Goal: Information Seeking & Learning: Learn about a topic

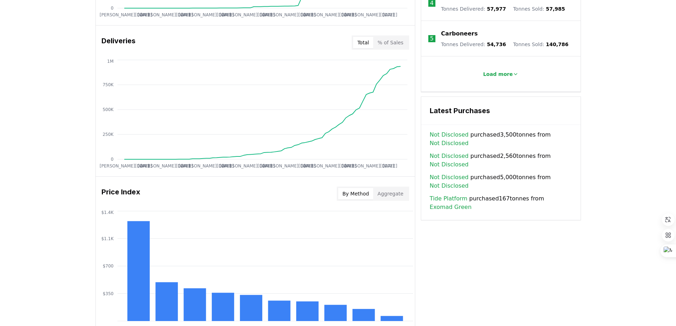
scroll to position [461, 0]
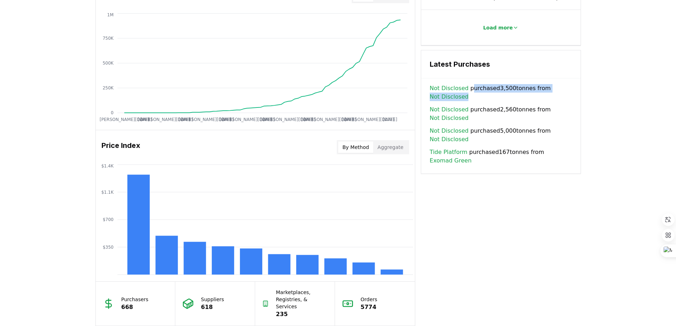
drag, startPoint x: 469, startPoint y: 86, endPoint x: 493, endPoint y: 89, distance: 24.0
click at [493, 89] on span "Not Disclosed purchased 3,500 tonnes from Not Disclosed" at bounding box center [501, 92] width 142 height 17
click at [598, 89] on div "Unlock full market insights with our Partner Portal Free to all users with a wo…" at bounding box center [338, 70] width 676 height 568
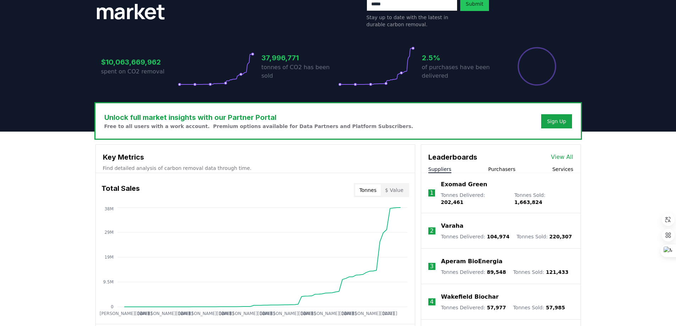
scroll to position [0, 0]
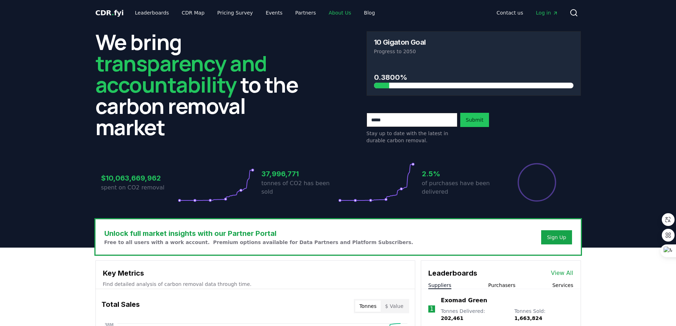
click at [327, 13] on link "About Us" at bounding box center [340, 12] width 34 height 13
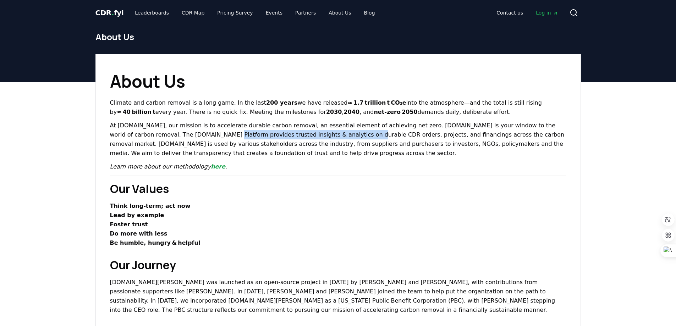
drag, startPoint x: 156, startPoint y: 133, endPoint x: 288, endPoint y: 138, distance: 131.7
click at [288, 138] on p "At [DOMAIN_NAME], our mission is to accelerate durable carbon removal, an essen…" at bounding box center [338, 139] width 456 height 37
click at [302, 139] on p "At [DOMAIN_NAME], our mission is to accelerate durable carbon removal, an essen…" at bounding box center [338, 139] width 456 height 37
drag, startPoint x: 289, startPoint y: 134, endPoint x: 314, endPoint y: 134, distance: 24.1
click at [314, 134] on p "At [DOMAIN_NAME], our mission is to accelerate durable carbon removal, an essen…" at bounding box center [338, 139] width 456 height 37
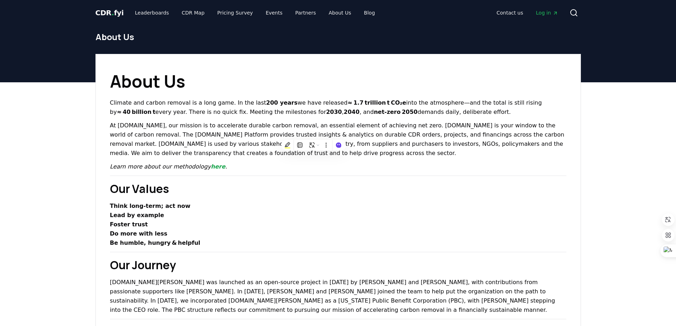
click at [338, 134] on p "At [DOMAIN_NAME], our mission is to accelerate durable carbon removal, an essen…" at bounding box center [338, 139] width 456 height 37
drag, startPoint x: 324, startPoint y: 133, endPoint x: 373, endPoint y: 137, distance: 49.1
click at [373, 137] on p "At [DOMAIN_NAME], our mission is to accelerate durable carbon removal, an essen…" at bounding box center [338, 139] width 456 height 37
click at [389, 135] on p "At [DOMAIN_NAME], our mission is to accelerate durable carbon removal, an essen…" at bounding box center [338, 139] width 456 height 37
drag, startPoint x: 380, startPoint y: 135, endPoint x: 440, endPoint y: 139, distance: 59.7
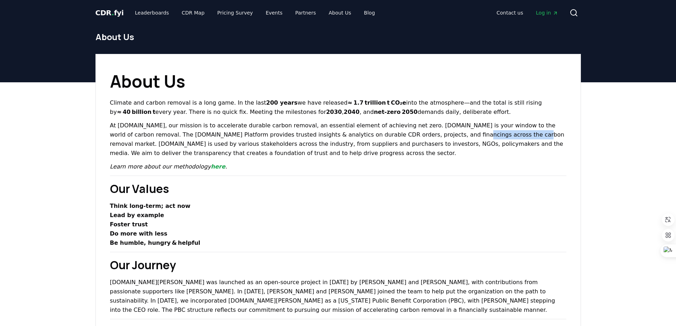
click at [440, 139] on p "At [DOMAIN_NAME], our mission is to accelerate durable carbon removal, an essen…" at bounding box center [338, 139] width 456 height 37
click at [468, 136] on p "At [DOMAIN_NAME], our mission is to accelerate durable carbon removal, an essen…" at bounding box center [338, 139] width 456 height 37
drag, startPoint x: 465, startPoint y: 136, endPoint x: 529, endPoint y: 139, distance: 64.6
click at [529, 139] on p "At [DOMAIN_NAME], our mission is to accelerate durable carbon removal, an essen…" at bounding box center [338, 139] width 456 height 37
click at [297, 192] on h2 "Our Values" at bounding box center [338, 188] width 456 height 17
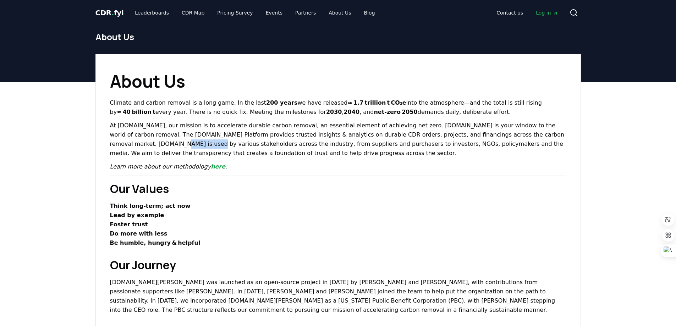
drag, startPoint x: 511, startPoint y: 137, endPoint x: 543, endPoint y: 136, distance: 31.9
click at [543, 136] on p "At [DOMAIN_NAME], our mission is to accelerate durable carbon removal, an essen…" at bounding box center [338, 139] width 456 height 37
click at [543, 149] on icon at bounding box center [541, 147] width 6 height 6
click at [458, 151] on p "At [DOMAIN_NAME], our mission is to accelerate durable carbon removal, an essen…" at bounding box center [338, 139] width 456 height 37
drag, startPoint x: 144, startPoint y: 143, endPoint x: 181, endPoint y: 146, distance: 37.0
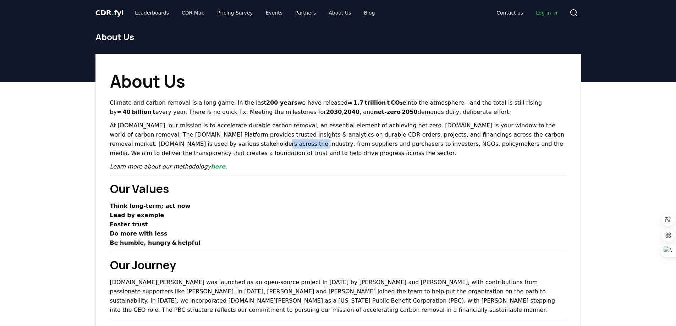
click at [181, 146] on p "At [DOMAIN_NAME], our mission is to accelerate durable carbon removal, an essen…" at bounding box center [338, 139] width 456 height 37
click at [255, 152] on p "At [DOMAIN_NAME], our mission is to accelerate durable carbon removal, an essen…" at bounding box center [338, 139] width 456 height 37
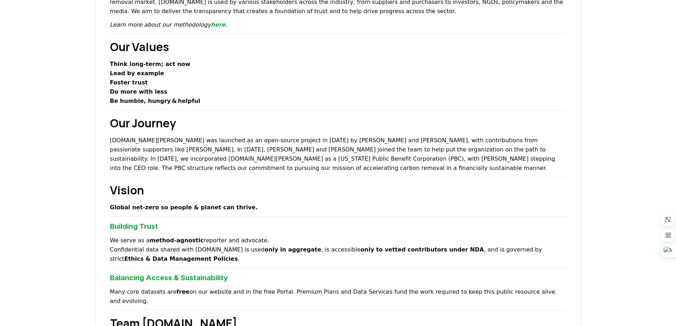
scroll to position [106, 0]
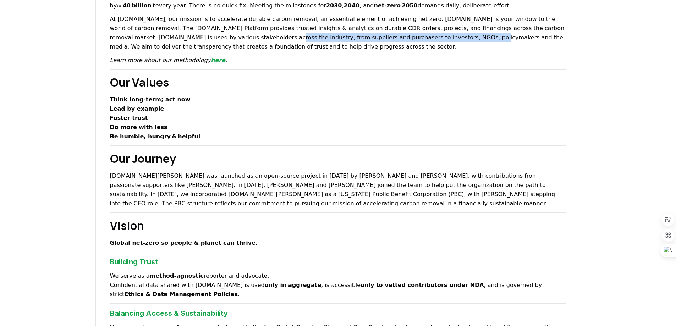
drag, startPoint x: 157, startPoint y: 35, endPoint x: 348, endPoint y: 40, distance: 191.3
click at [348, 40] on p "At [DOMAIN_NAME], our mission is to accelerate durable carbon removal, an essen…" at bounding box center [338, 33] width 456 height 37
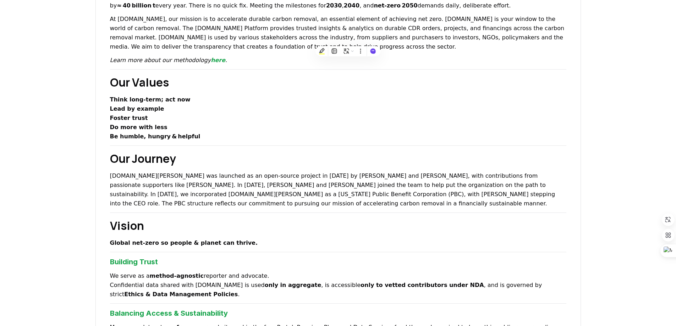
click at [354, 37] on p "At [DOMAIN_NAME], our mission is to accelerate durable carbon removal, an essen…" at bounding box center [338, 33] width 456 height 37
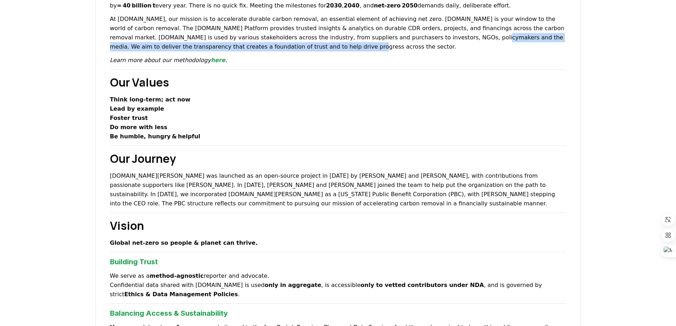
drag, startPoint x: 351, startPoint y: 38, endPoint x: 413, endPoint y: 45, distance: 62.5
click at [413, 45] on p "At [DOMAIN_NAME], our mission is to accelerate durable carbon removal, an essen…" at bounding box center [338, 33] width 456 height 37
click at [412, 40] on p "At [DOMAIN_NAME], our mission is to accelerate durable carbon removal, an essen…" at bounding box center [338, 33] width 456 height 37
drag, startPoint x: 351, startPoint y: 38, endPoint x: 352, endPoint y: 44, distance: 6.9
click at [352, 44] on p "At [DOMAIN_NAME], our mission is to accelerate durable carbon removal, an essen…" at bounding box center [338, 33] width 456 height 37
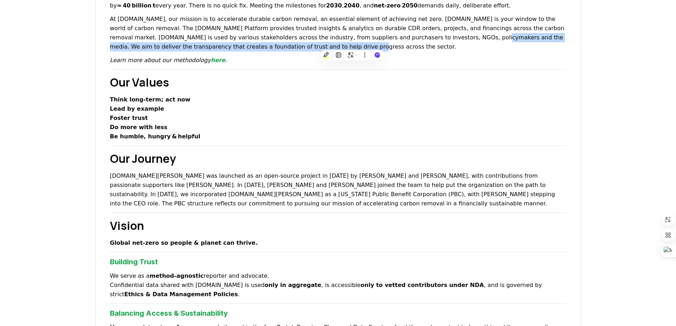
click at [351, 39] on p "At [DOMAIN_NAME], our mission is to accelerate durable carbon removal, an essen…" at bounding box center [338, 33] width 456 height 37
drag, startPoint x: 349, startPoint y: 39, endPoint x: 351, endPoint y: 44, distance: 5.8
click at [351, 44] on p "At [DOMAIN_NAME], our mission is to accelerate durable carbon removal, an essen…" at bounding box center [338, 33] width 456 height 37
click at [351, 40] on p "At [DOMAIN_NAME], our mission is to accelerate durable carbon removal, an essen…" at bounding box center [338, 33] width 456 height 37
drag, startPoint x: 351, startPoint y: 39, endPoint x: 351, endPoint y: 43, distance: 3.9
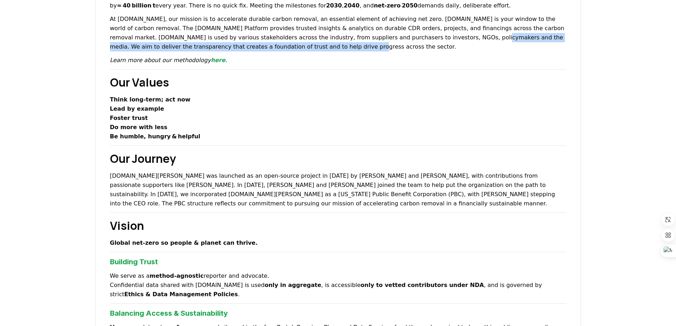
click at [351, 43] on p "At [DOMAIN_NAME], our mission is to accelerate durable carbon removal, an essen…" at bounding box center [338, 33] width 456 height 37
drag, startPoint x: 351, startPoint y: 40, endPoint x: 353, endPoint y: 44, distance: 4.1
click at [353, 44] on p "At [DOMAIN_NAME], our mission is to accelerate durable carbon removal, an essen…" at bounding box center [338, 33] width 456 height 37
click at [354, 43] on p "At [DOMAIN_NAME], our mission is to accelerate durable carbon removal, an essen…" at bounding box center [338, 33] width 456 height 37
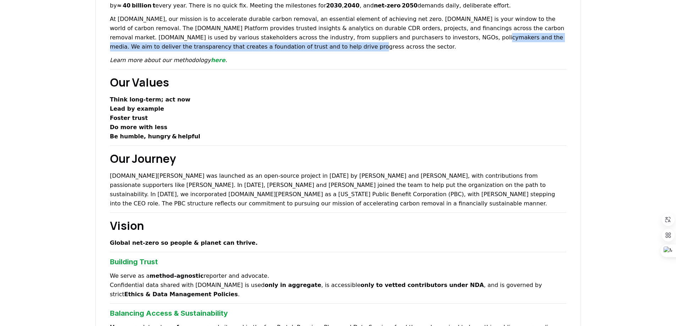
drag, startPoint x: 351, startPoint y: 39, endPoint x: 353, endPoint y: 43, distance: 4.6
click at [353, 43] on p "At [DOMAIN_NAME], our mission is to accelerate durable carbon removal, an essen…" at bounding box center [338, 33] width 456 height 37
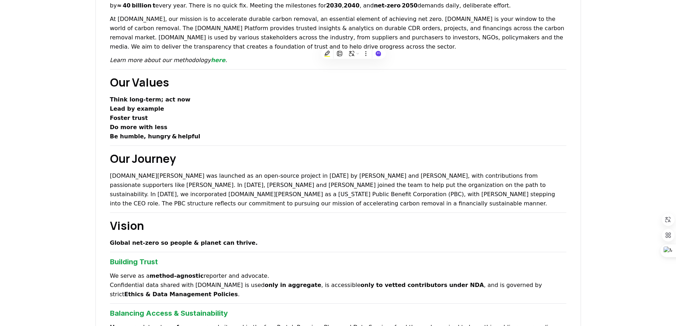
click at [347, 31] on p "At [DOMAIN_NAME], our mission is to accelerate durable carbon removal, an essen…" at bounding box center [338, 33] width 456 height 37
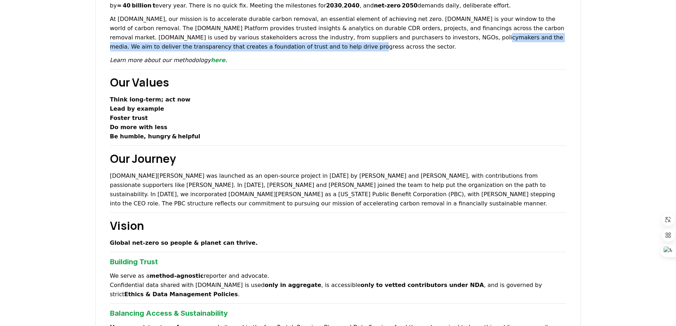
drag, startPoint x: 350, startPoint y: 36, endPoint x: 287, endPoint y: 46, distance: 63.9
click at [287, 46] on p "At [DOMAIN_NAME], our mission is to accelerate durable carbon removal, an essen…" at bounding box center [338, 33] width 456 height 37
click at [360, 38] on p "At [DOMAIN_NAME], our mission is to accelerate durable carbon removal, an essen…" at bounding box center [338, 33] width 456 height 37
drag, startPoint x: 349, startPoint y: 39, endPoint x: 351, endPoint y: 43, distance: 4.8
click at [351, 43] on p "At [DOMAIN_NAME], our mission is to accelerate durable carbon removal, an essen…" at bounding box center [338, 33] width 456 height 37
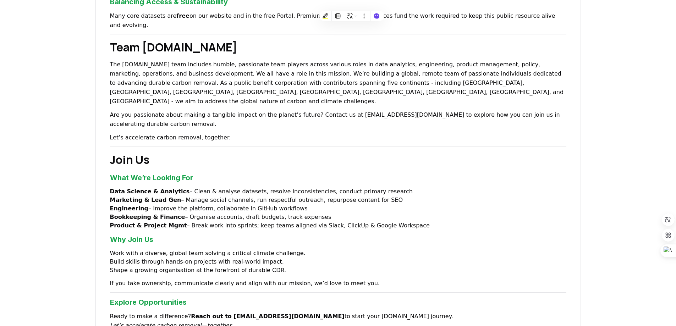
scroll to position [409, 0]
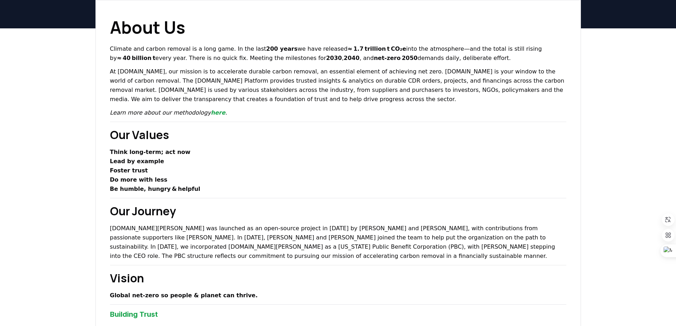
scroll to position [0, 0]
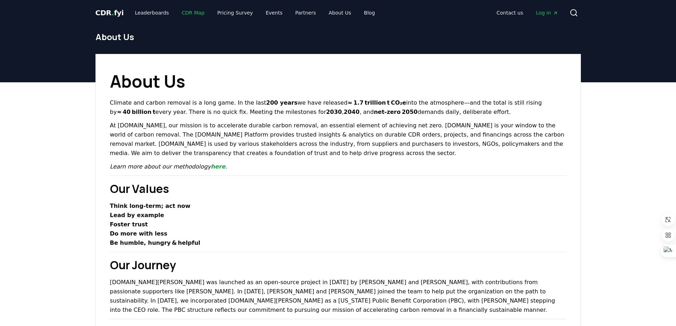
click at [183, 13] on link "CDR Map" at bounding box center [193, 12] width 34 height 13
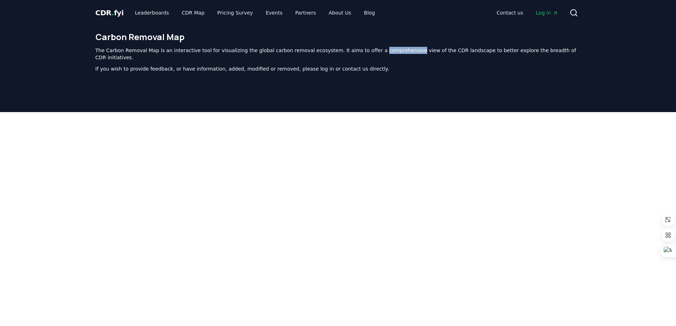
drag, startPoint x: 360, startPoint y: 49, endPoint x: 394, endPoint y: 51, distance: 34.5
click at [394, 51] on p "The Carbon Removal Map is an interactive tool for visualizing the global carbon…" at bounding box center [337, 54] width 485 height 14
click at [391, 63] on icon at bounding box center [392, 62] width 6 height 6
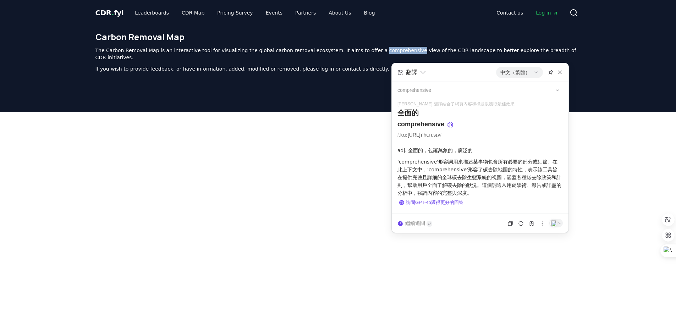
click at [608, 85] on header "Carbon Removal Map The Carbon Removal Map is an interactive tool for visualizin…" at bounding box center [338, 69] width 676 height 87
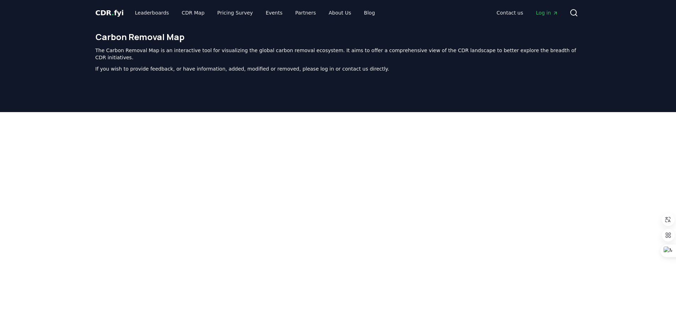
click at [435, 51] on p "The Carbon Removal Map is an interactive tool for visualizing the global carbon…" at bounding box center [337, 54] width 485 height 14
drag, startPoint x: 360, startPoint y: 50, endPoint x: 405, endPoint y: 50, distance: 44.7
click at [405, 50] on p "The Carbon Removal Map is an interactive tool for visualizing the global carbon…" at bounding box center [337, 54] width 485 height 14
click at [416, 50] on p "The Carbon Removal Map is an interactive tool for visualizing the global carbon…" at bounding box center [337, 54] width 485 height 14
drag, startPoint x: 422, startPoint y: 51, endPoint x: 456, endPoint y: 51, distance: 34.4
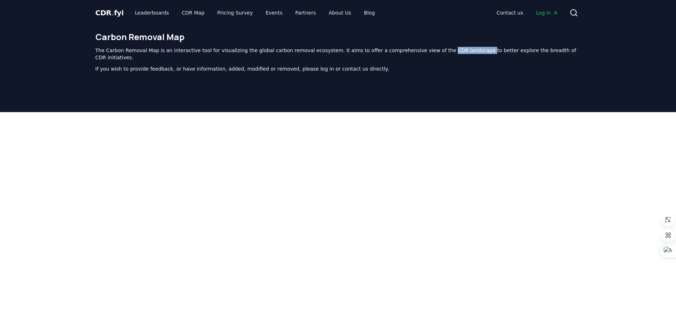
click at [456, 51] on p "The Carbon Removal Map is an interactive tool for visualizing the global carbon…" at bounding box center [337, 54] width 485 height 14
click at [473, 47] on p "The Carbon Removal Map is an interactive tool for visualizing the global carbon…" at bounding box center [337, 54] width 485 height 14
drag, startPoint x: 433, startPoint y: 50, endPoint x: 455, endPoint y: 50, distance: 22.3
click at [455, 50] on p "The Carbon Removal Map is an interactive tool for visualizing the global carbon…" at bounding box center [337, 54] width 485 height 14
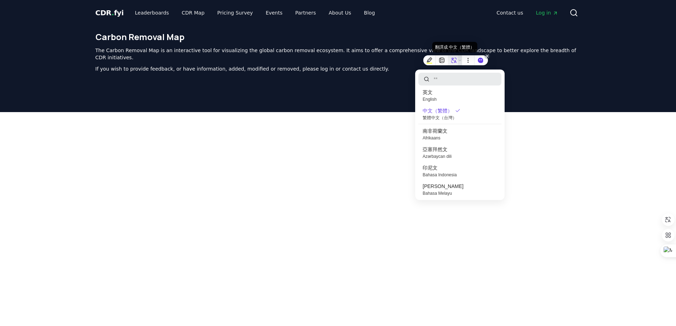
click at [458, 61] on icon at bounding box center [459, 60] width 3 height 3
click at [456, 61] on icon at bounding box center [453, 60] width 6 height 6
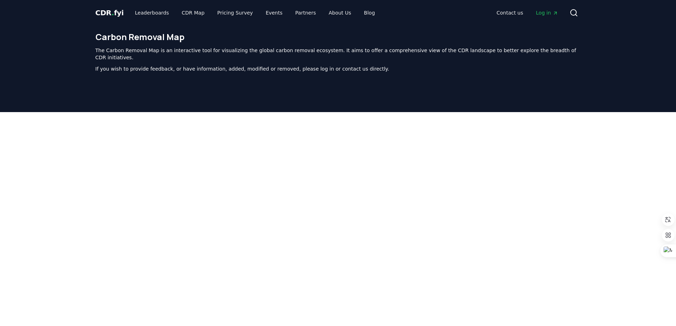
click at [465, 51] on p "The Carbon Removal Map is an interactive tool for visualizing the global carbon…" at bounding box center [337, 54] width 485 height 14
drag, startPoint x: 541, startPoint y: 50, endPoint x: 563, endPoint y: 49, distance: 21.6
click at [563, 49] on p "The Carbon Removal Map is an interactive tool for visualizing the global carbon…" at bounding box center [337, 54] width 485 height 14
click at [558, 56] on div at bounding box center [562, 60] width 14 height 10
click at [561, 59] on icon at bounding box center [561, 59] width 6 height 6
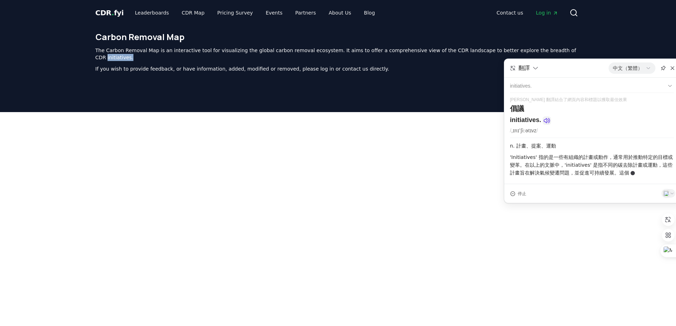
click at [545, 121] on icon at bounding box center [546, 120] width 7 height 7
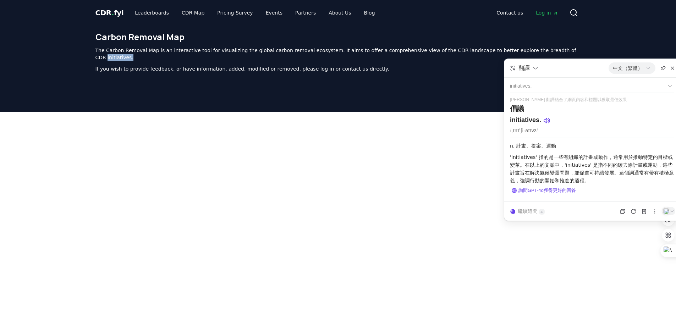
click at [11, 122] on div at bounding box center [338, 275] width 676 height 326
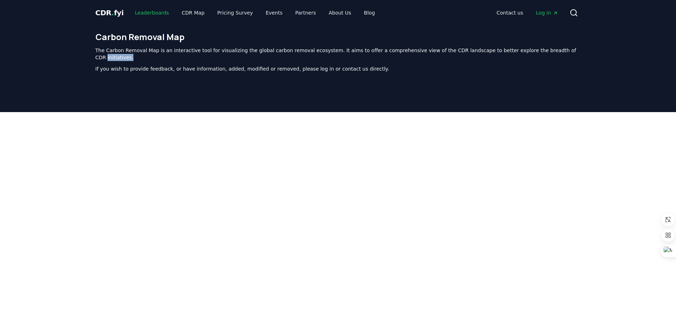
click at [150, 14] on link "Leaderboards" at bounding box center [151, 12] width 45 height 13
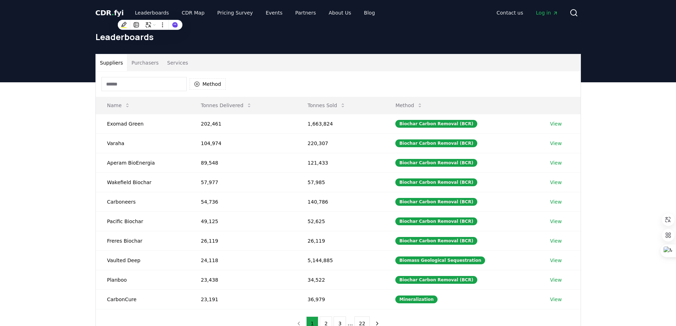
click at [75, 143] on div "Suppliers Purchasers Services Method Name Tonnes Delivered Tonnes Sold Method E…" at bounding box center [338, 224] width 676 height 284
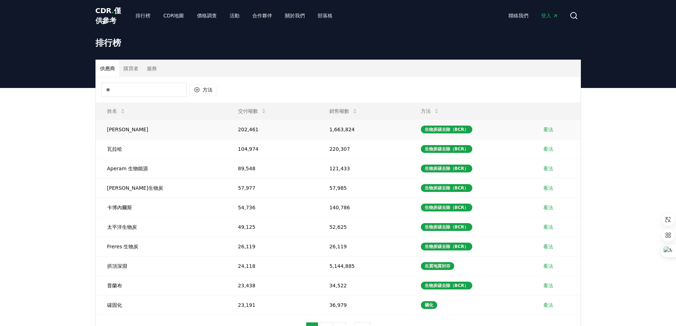
click at [549, 128] on font "看法" at bounding box center [548, 130] width 10 height 6
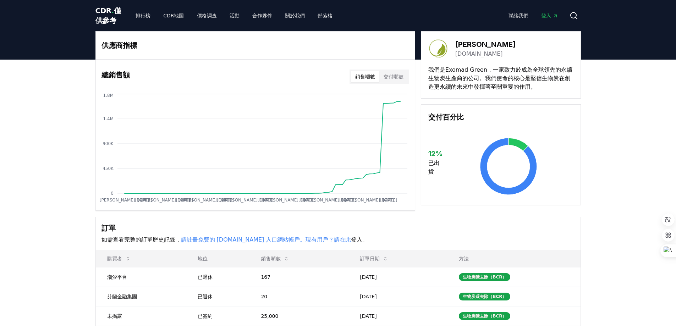
click at [549, 12] on link "登入" at bounding box center [549, 15] width 28 height 13
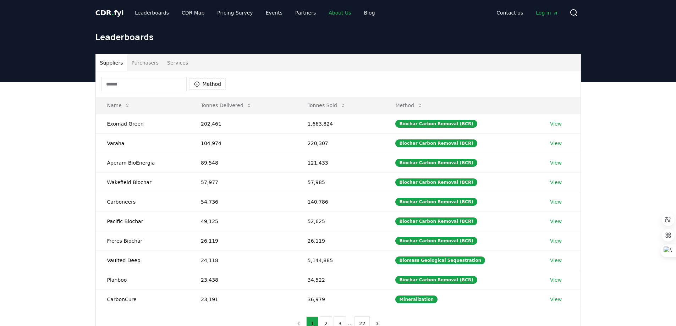
click at [329, 15] on link "About Us" at bounding box center [340, 12] width 34 height 13
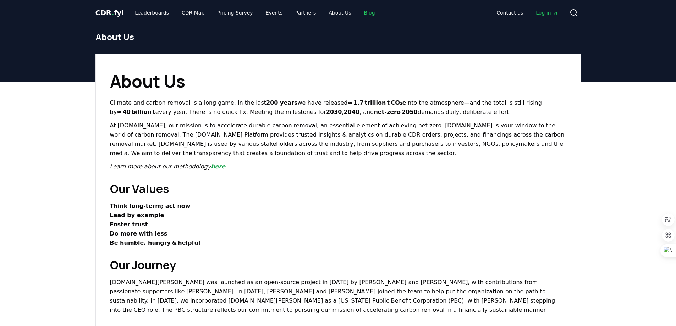
click at [358, 11] on link "Blog" at bounding box center [369, 12] width 22 height 13
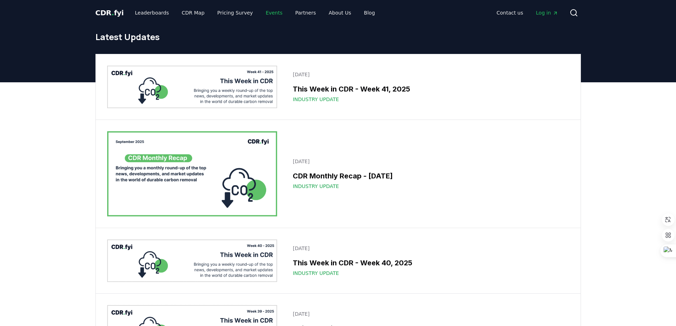
click at [261, 12] on link "Events" at bounding box center [274, 12] width 28 height 13
